Goal: Task Accomplishment & Management: Use online tool/utility

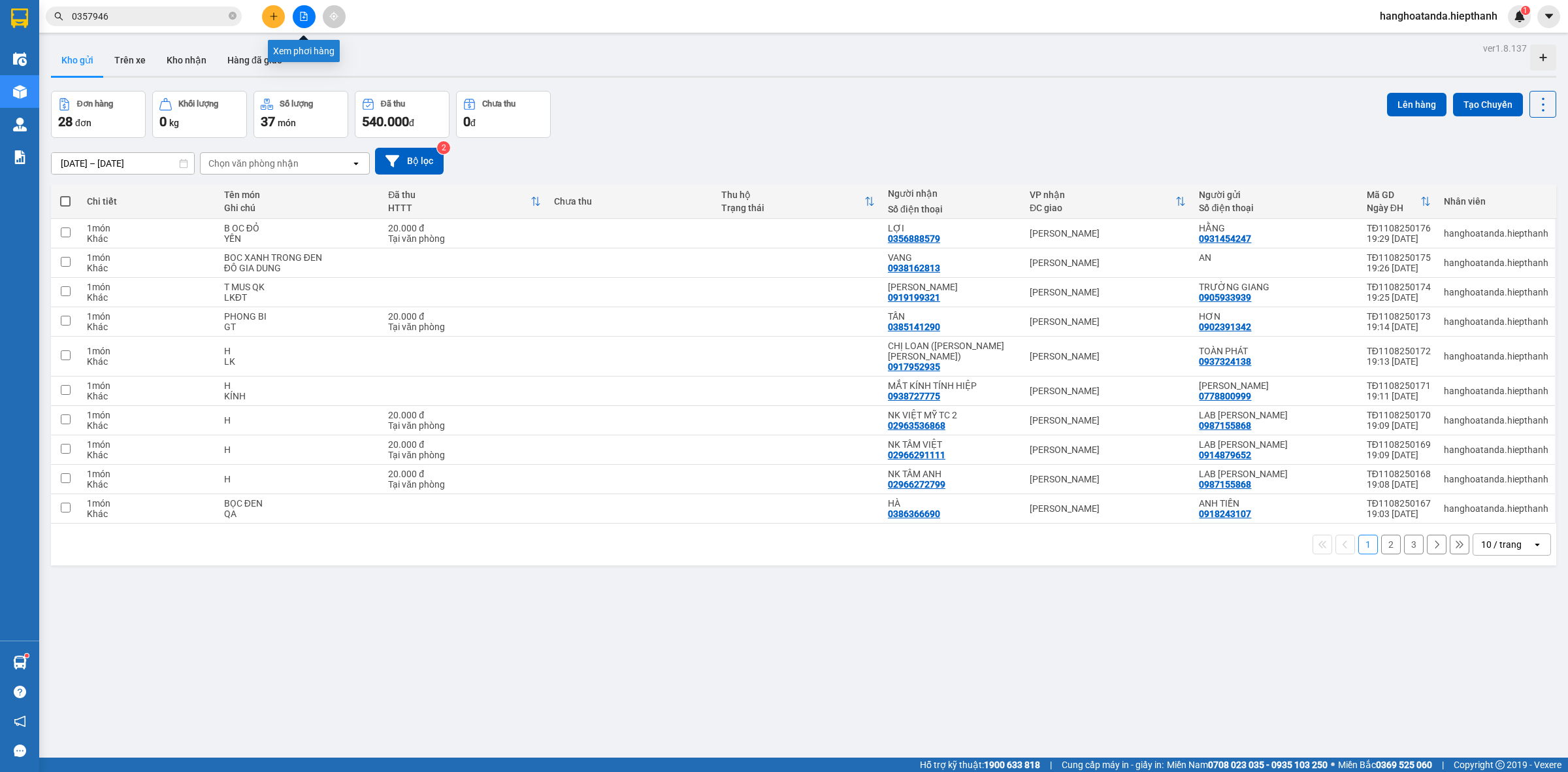
click at [308, 17] on icon "file-add" at bounding box center [304, 17] width 9 height 9
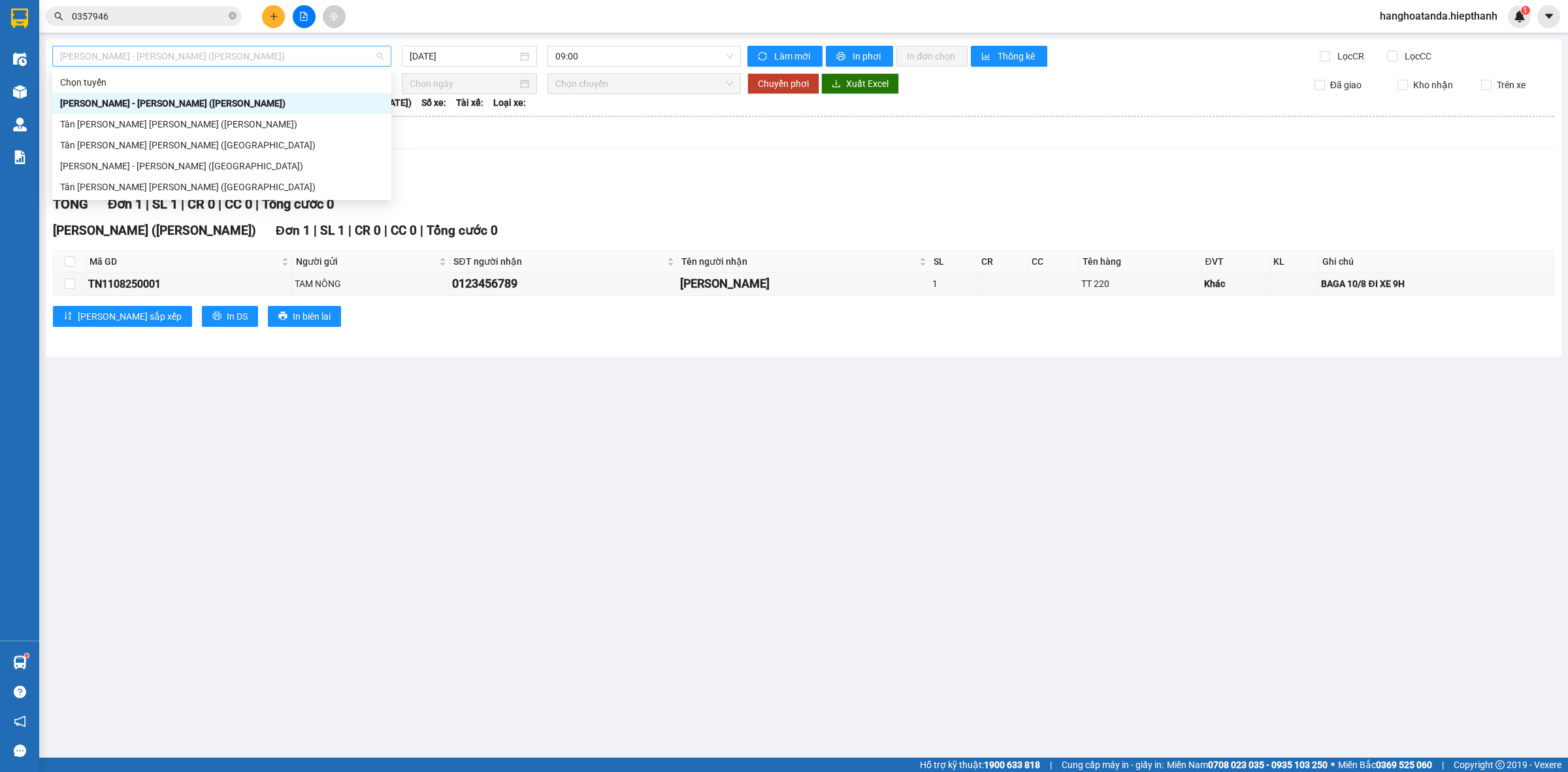
click at [377, 55] on span "[PERSON_NAME] - [PERSON_NAME] ([PERSON_NAME])" at bounding box center [222, 56] width 324 height 20
click at [191, 184] on div "Tân [PERSON_NAME] [PERSON_NAME] ([GEOGRAPHIC_DATA])" at bounding box center [222, 187] width 324 height 14
type input "[DATE]"
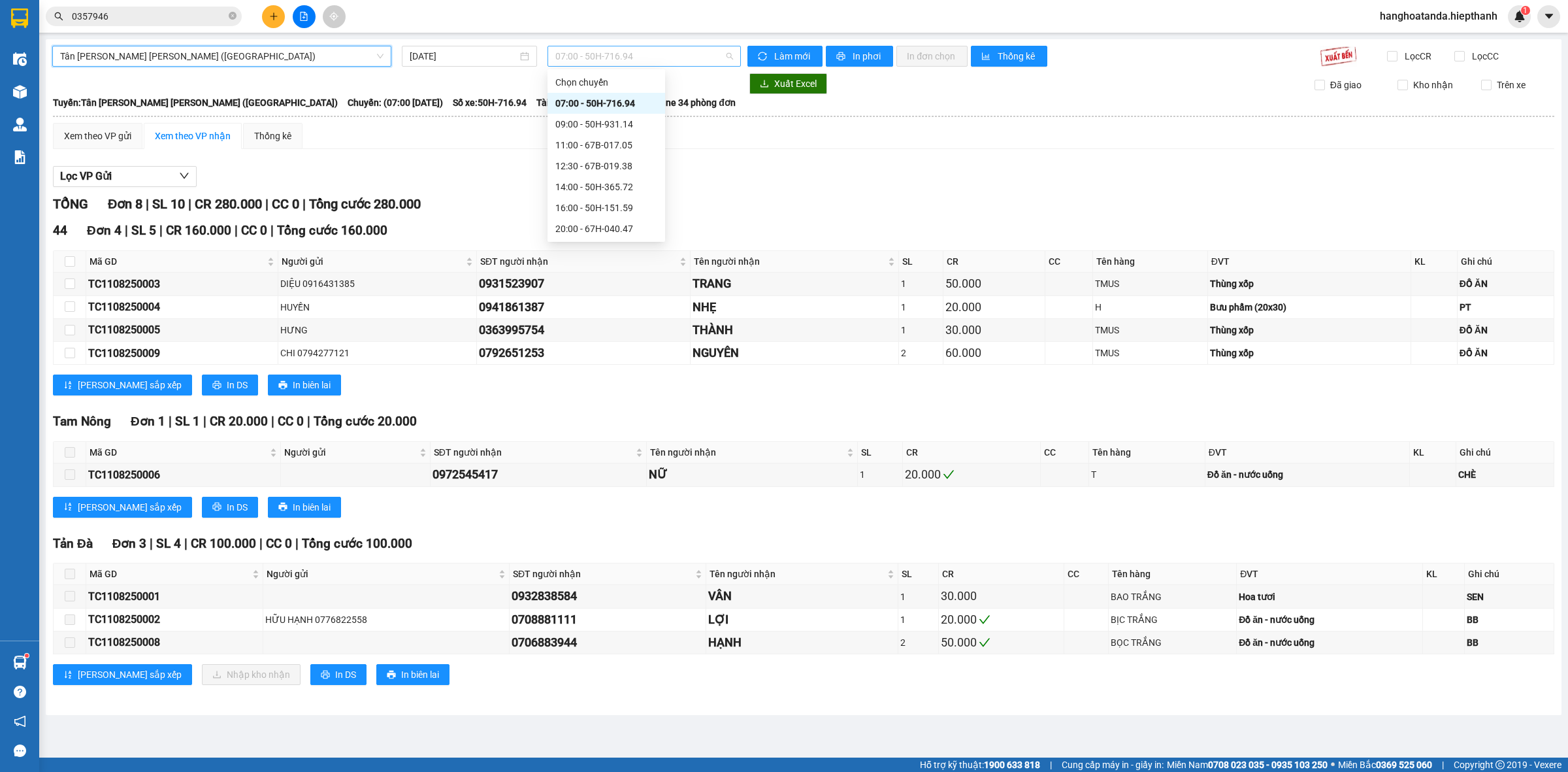
click at [727, 55] on span "07:00 - 50H-716.94" at bounding box center [644, 56] width 178 height 20
click at [592, 227] on div "20:00 - 67H-040.47" at bounding box center [606, 229] width 102 height 14
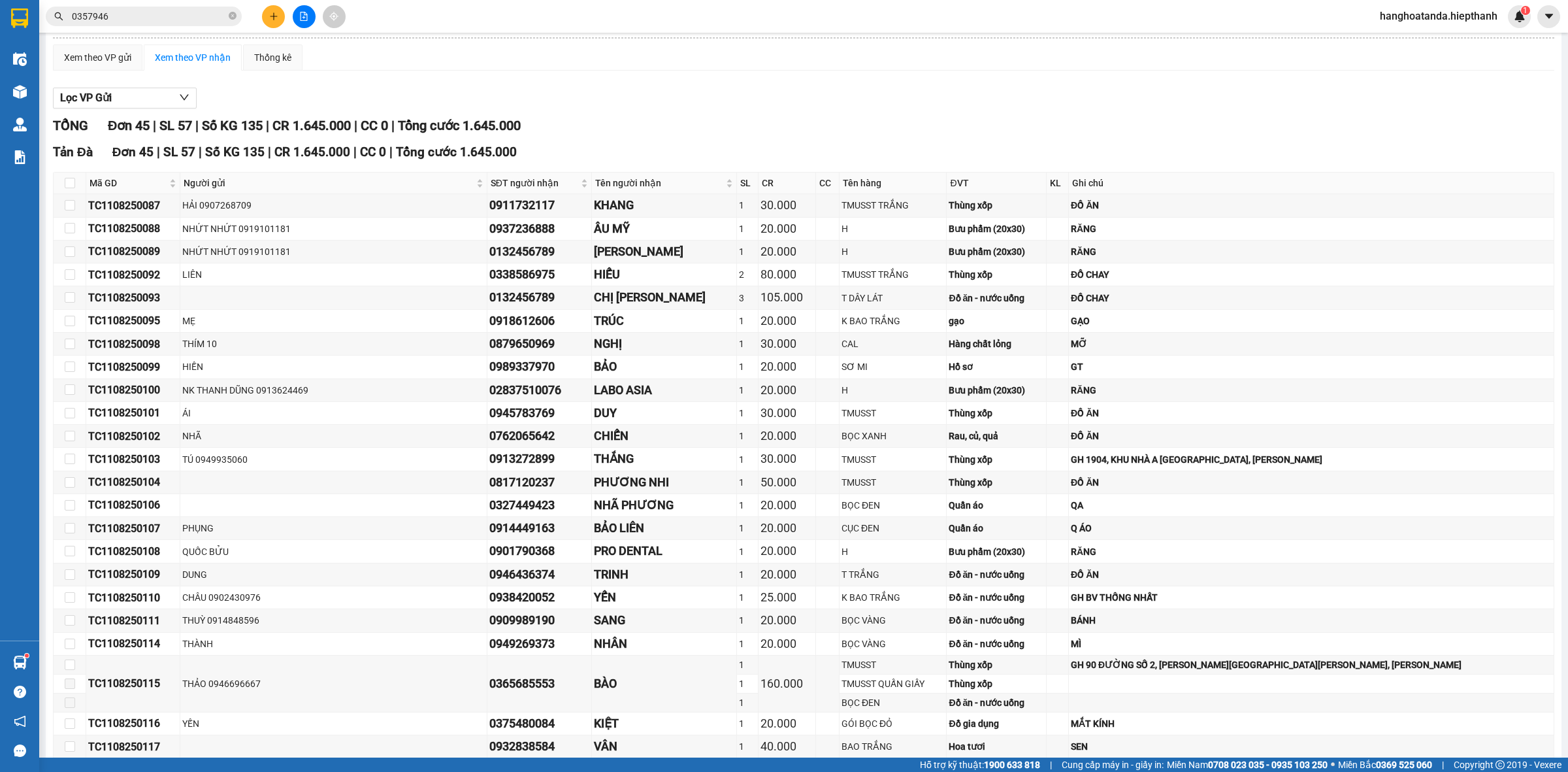
scroll to position [73, 0]
